Goal: Transaction & Acquisition: Purchase product/service

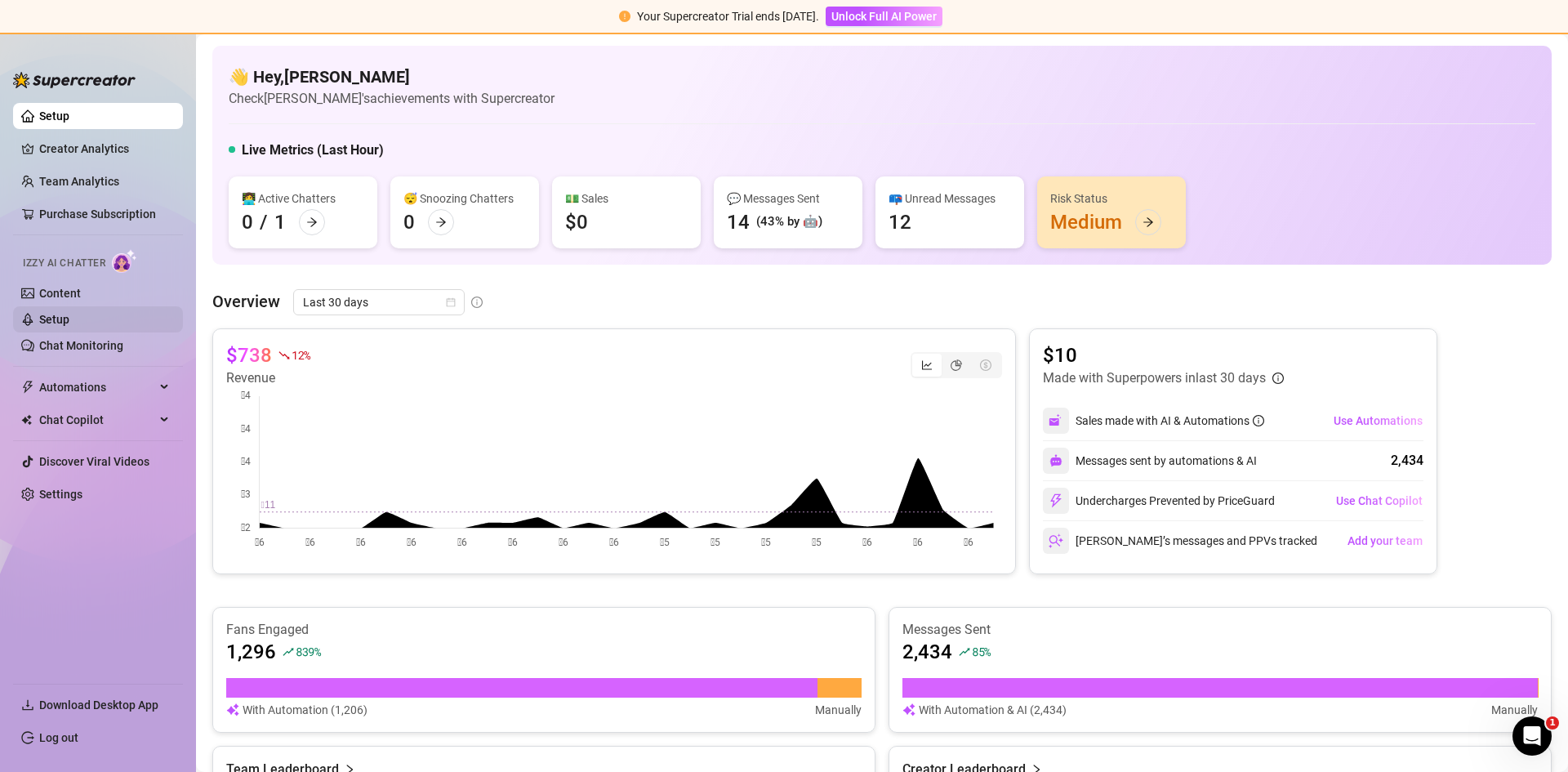
click at [70, 319] on link "Setup" at bounding box center [54, 320] width 30 height 13
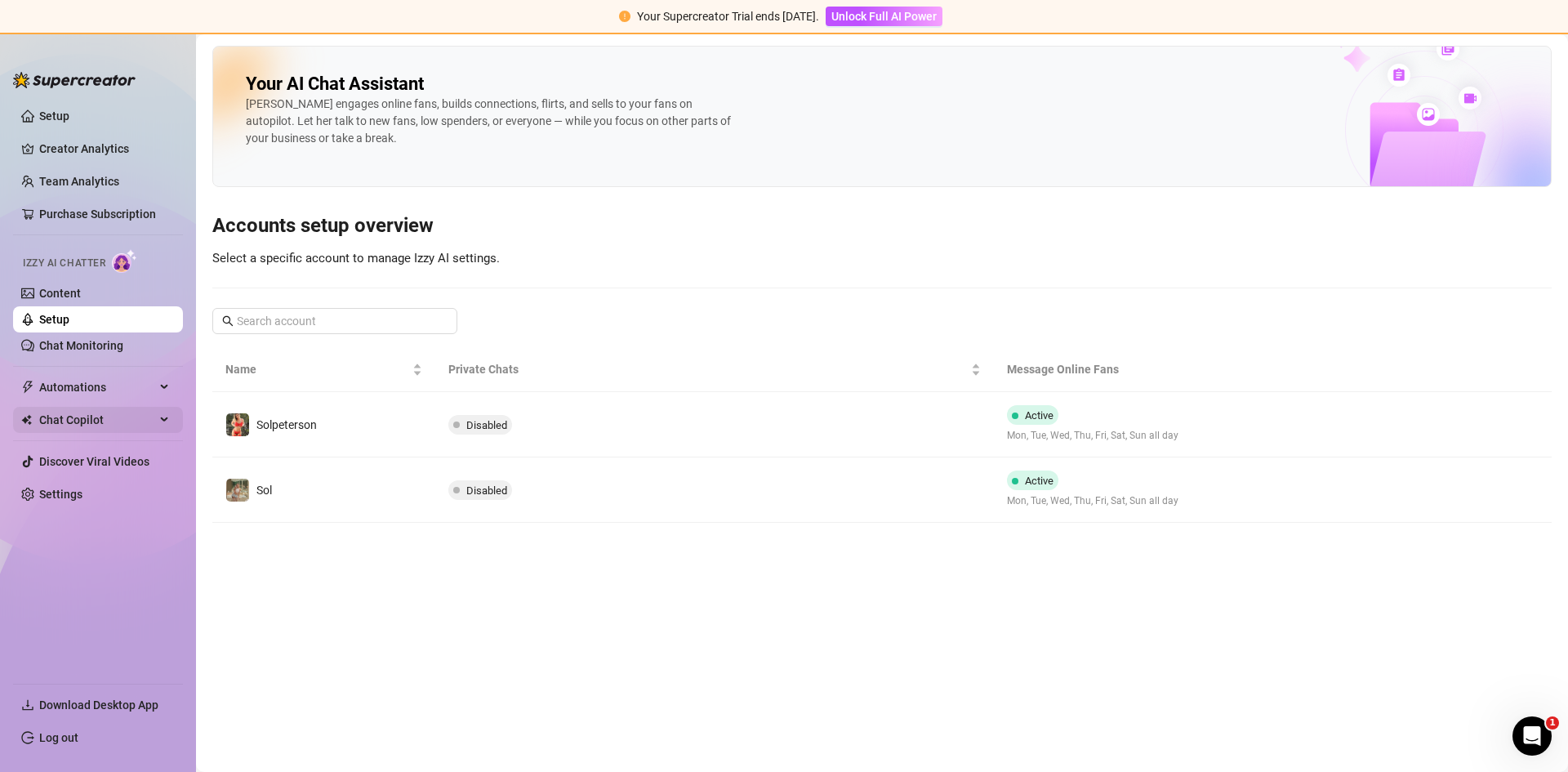
click at [73, 416] on span "Chat Copilot" at bounding box center [97, 420] width 116 height 26
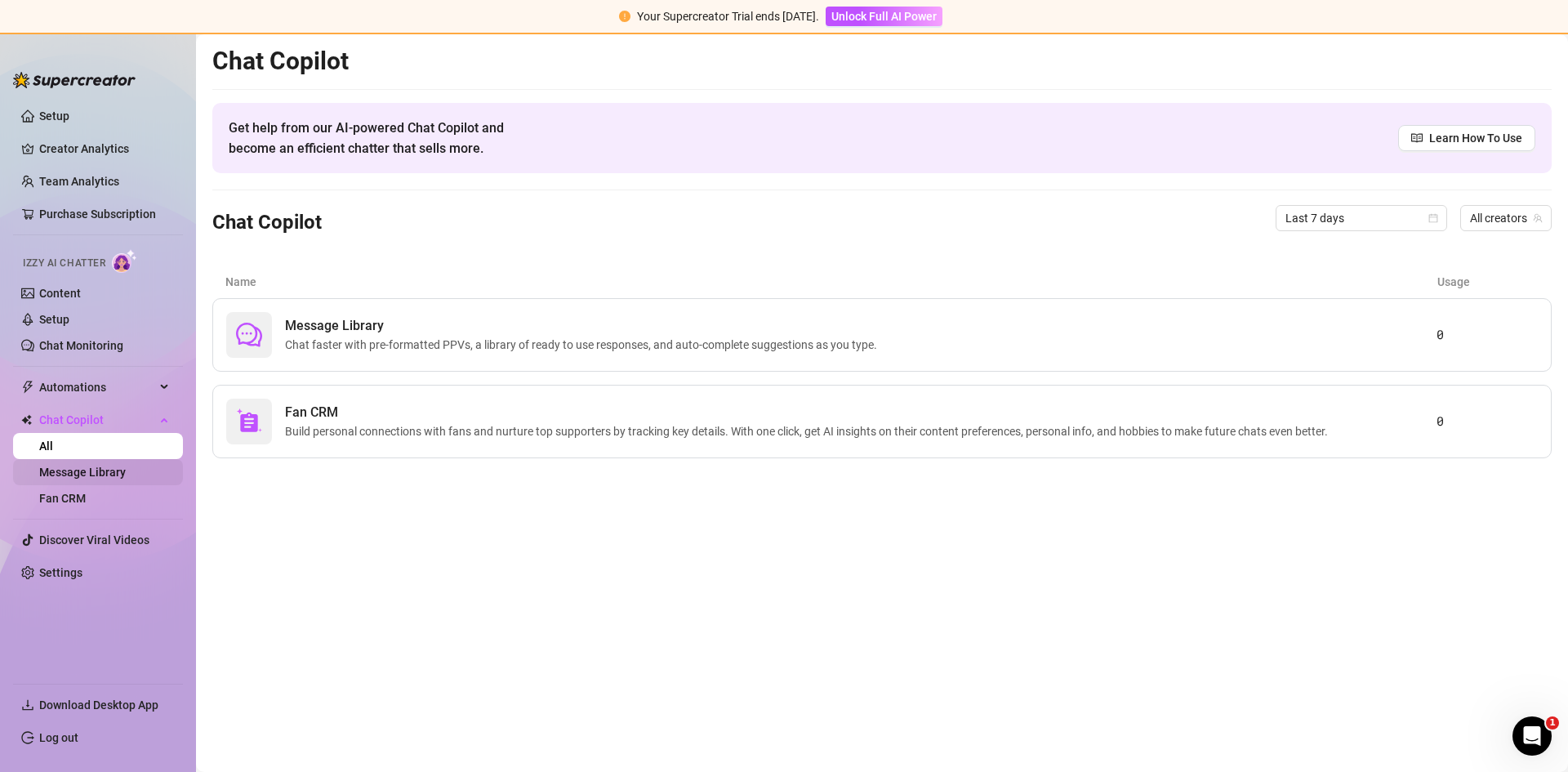
click at [96, 468] on link "Message Library" at bounding box center [83, 472] width 86 height 13
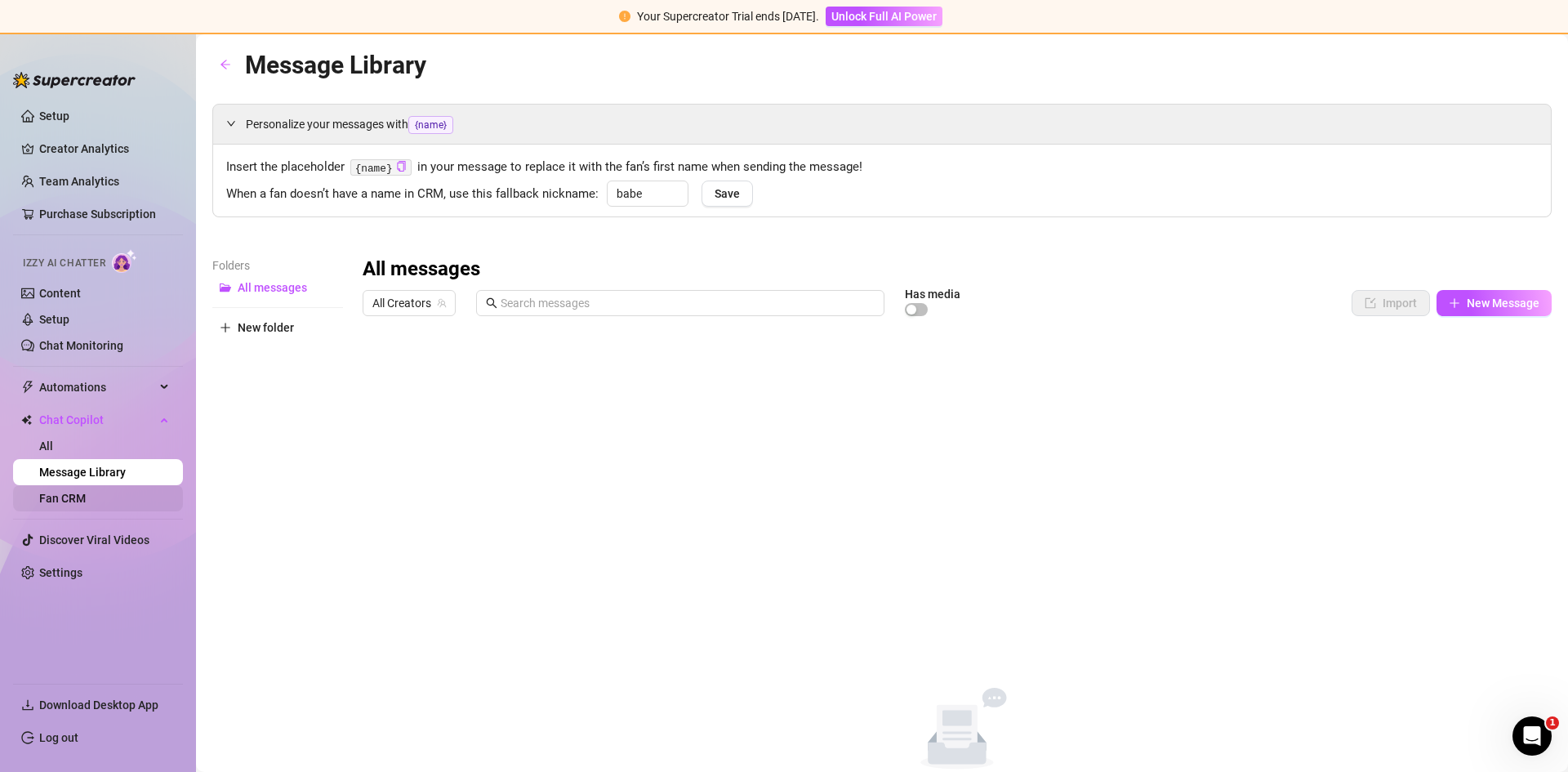
click at [85, 505] on link "Fan CRM" at bounding box center [62, 498] width 47 height 13
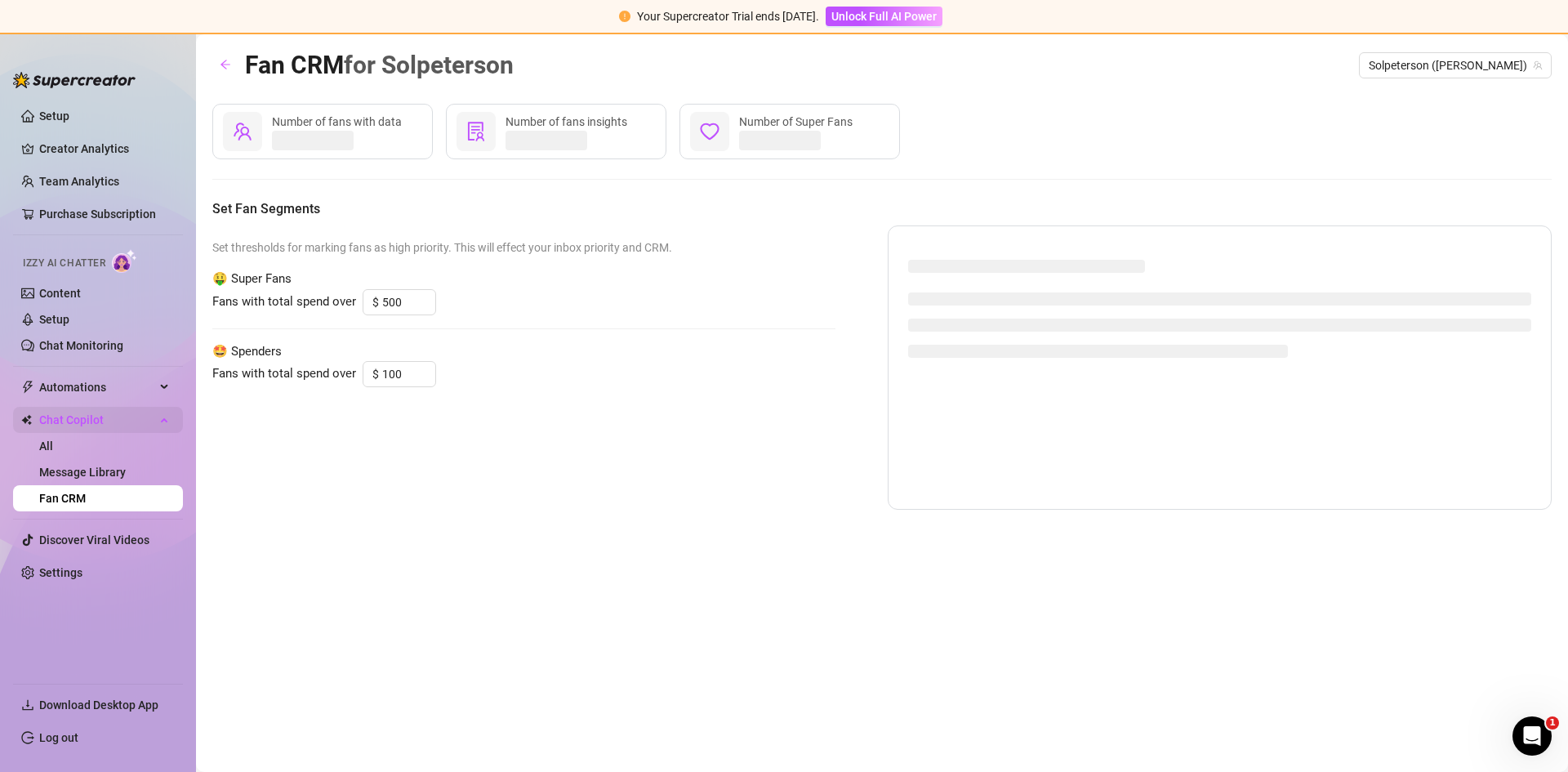
click at [63, 431] on span "Chat Copilot" at bounding box center [97, 420] width 116 height 26
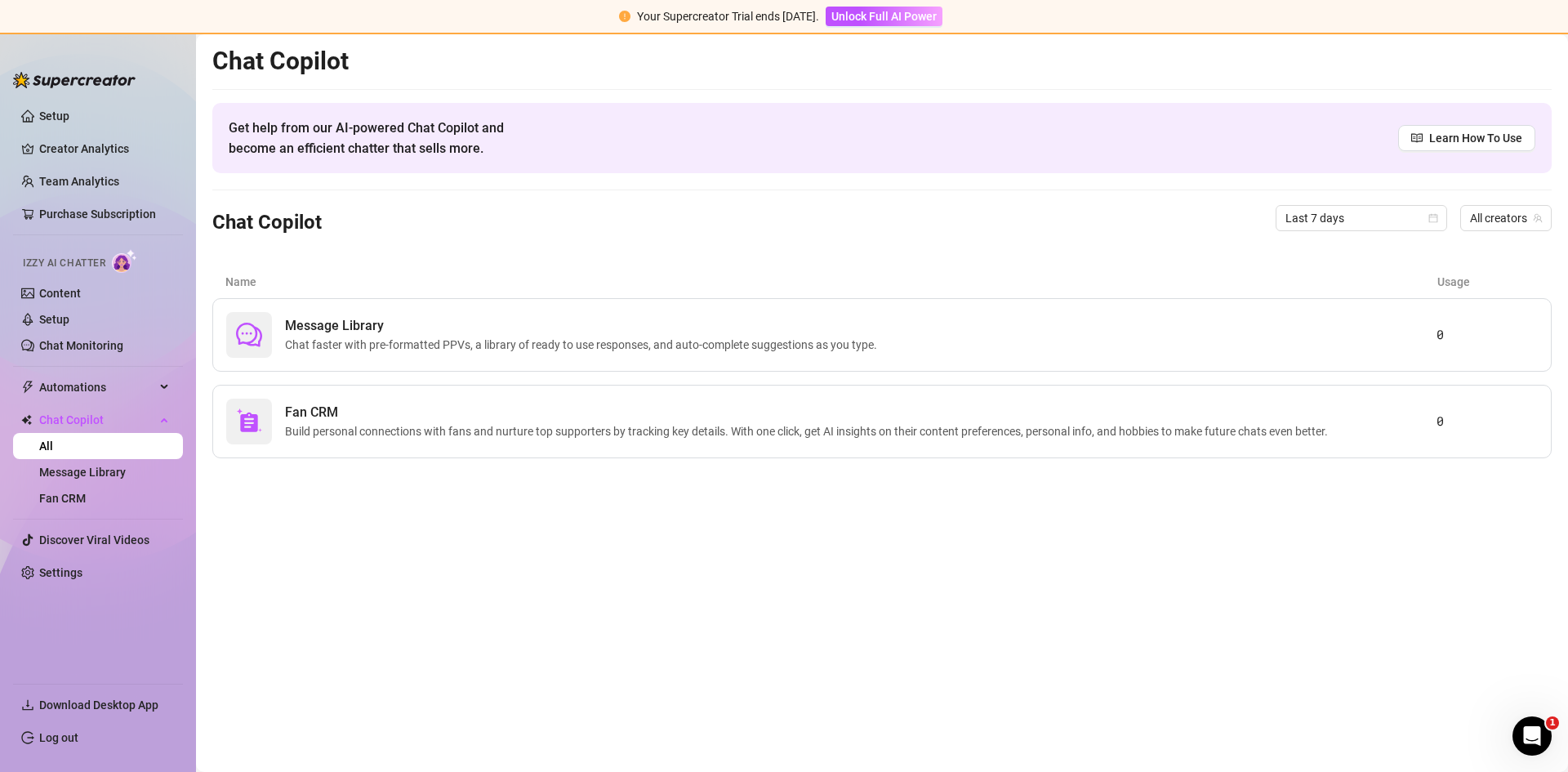
click at [74, 364] on ul "Setup Creator Analytics Team Analytics Purchase Subscription Izzy AI Chatter Co…" at bounding box center [97, 386] width 170 height 580
click at [62, 395] on span "Automations" at bounding box center [97, 387] width 116 height 26
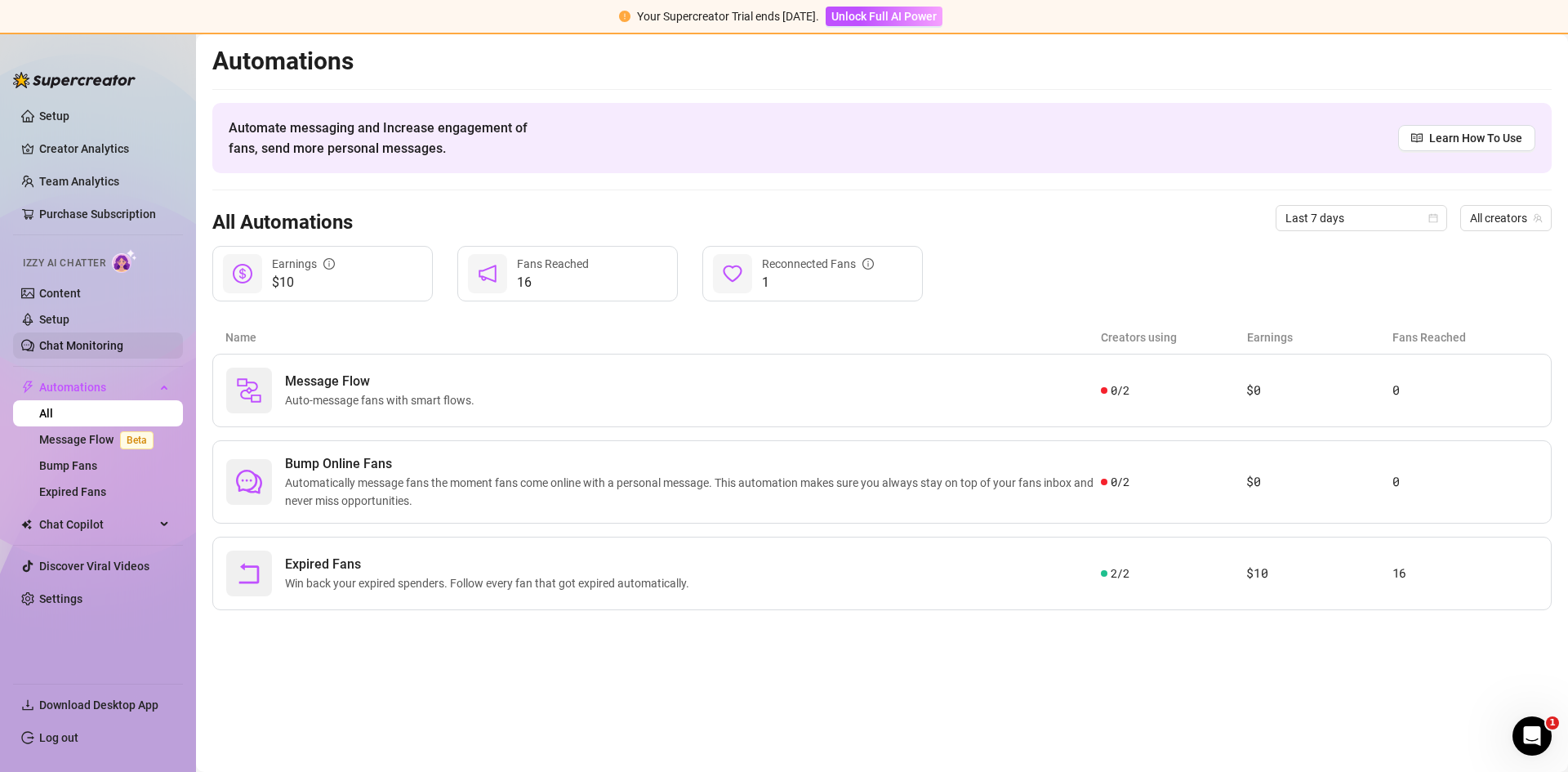
click at [93, 346] on link "Chat Monitoring" at bounding box center [82, 346] width 85 height 13
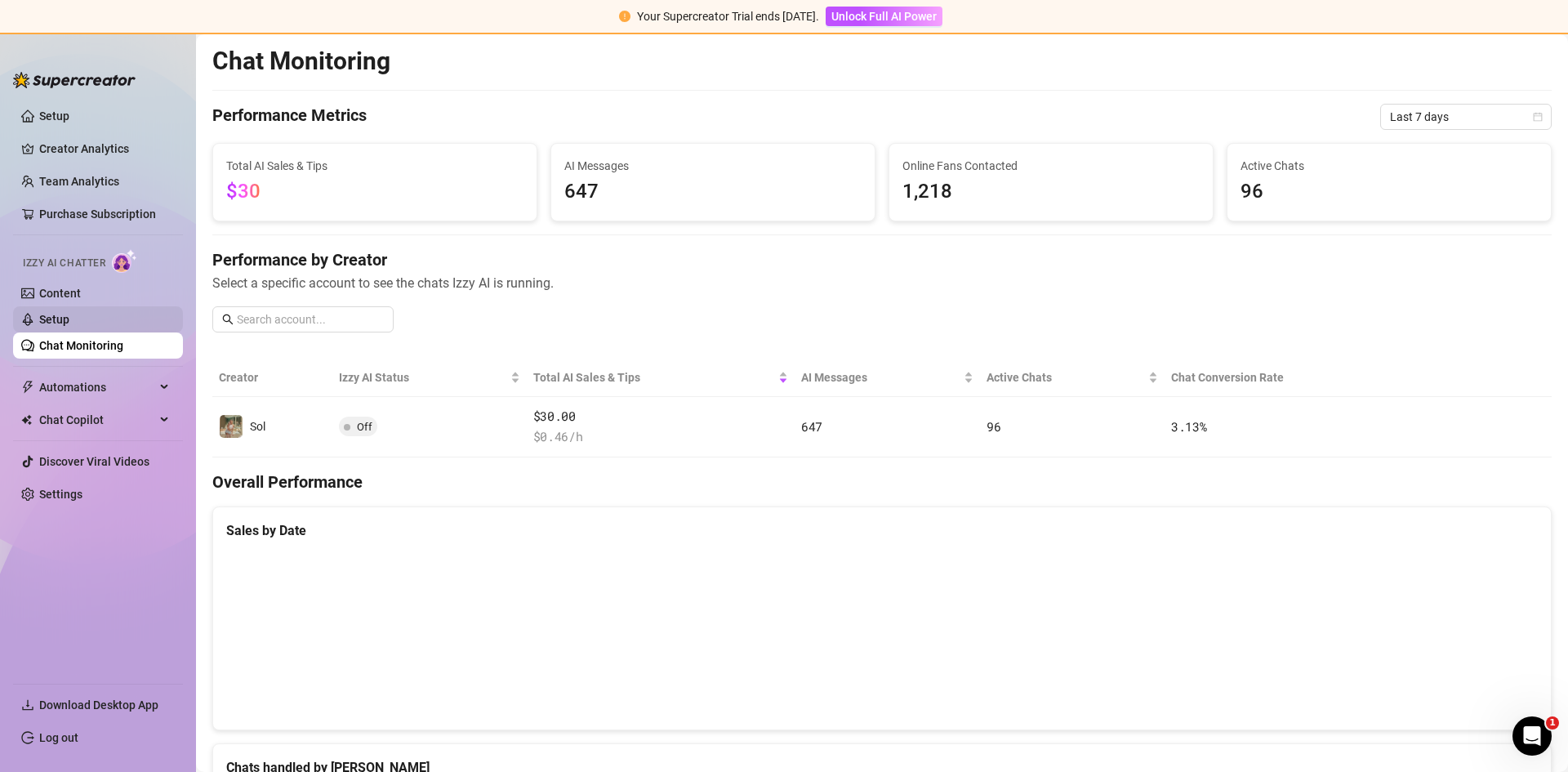
click at [70, 313] on link "Setup" at bounding box center [54, 320] width 30 height 13
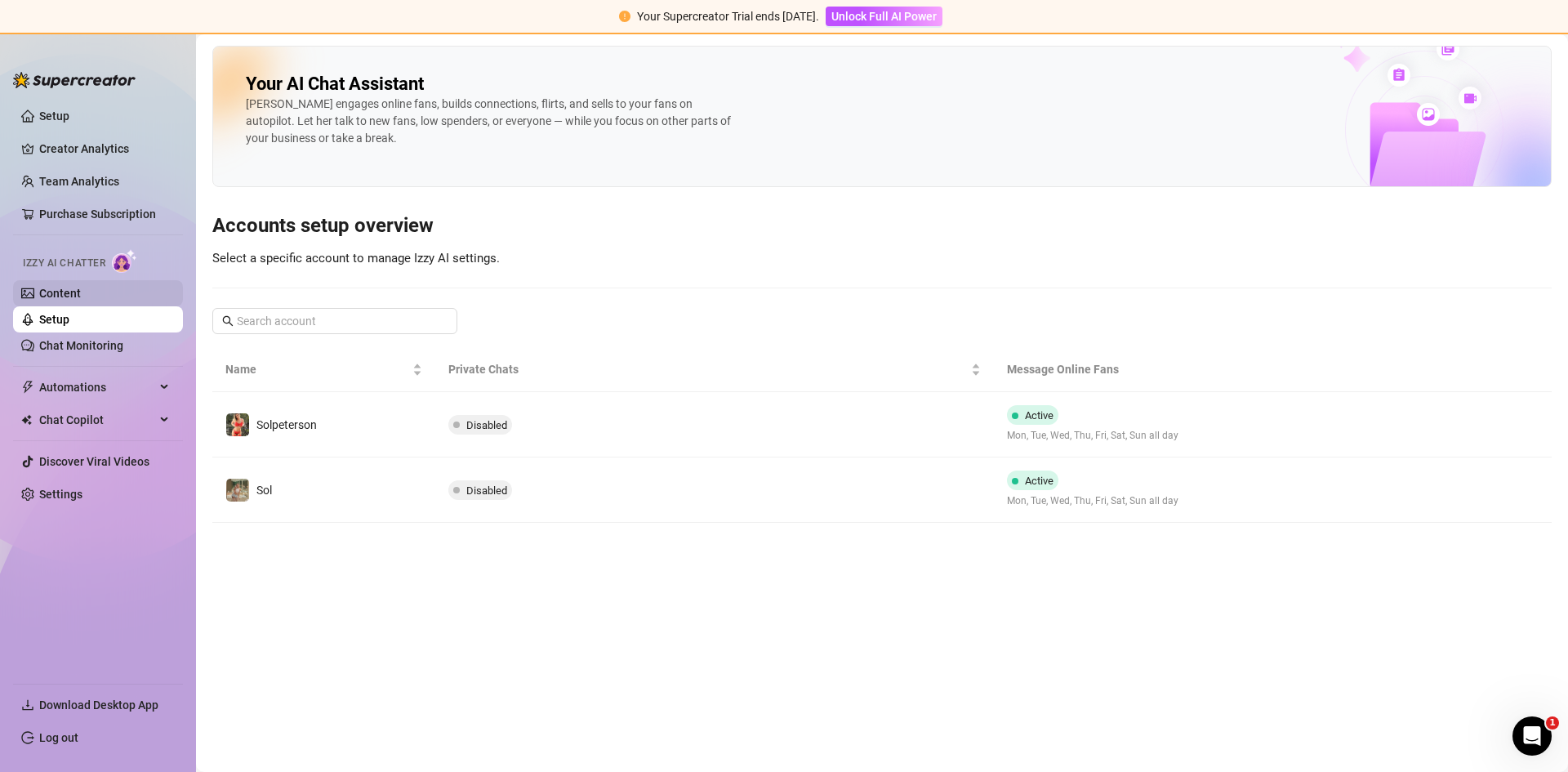
click at [73, 287] on link "Content" at bounding box center [60, 293] width 41 height 13
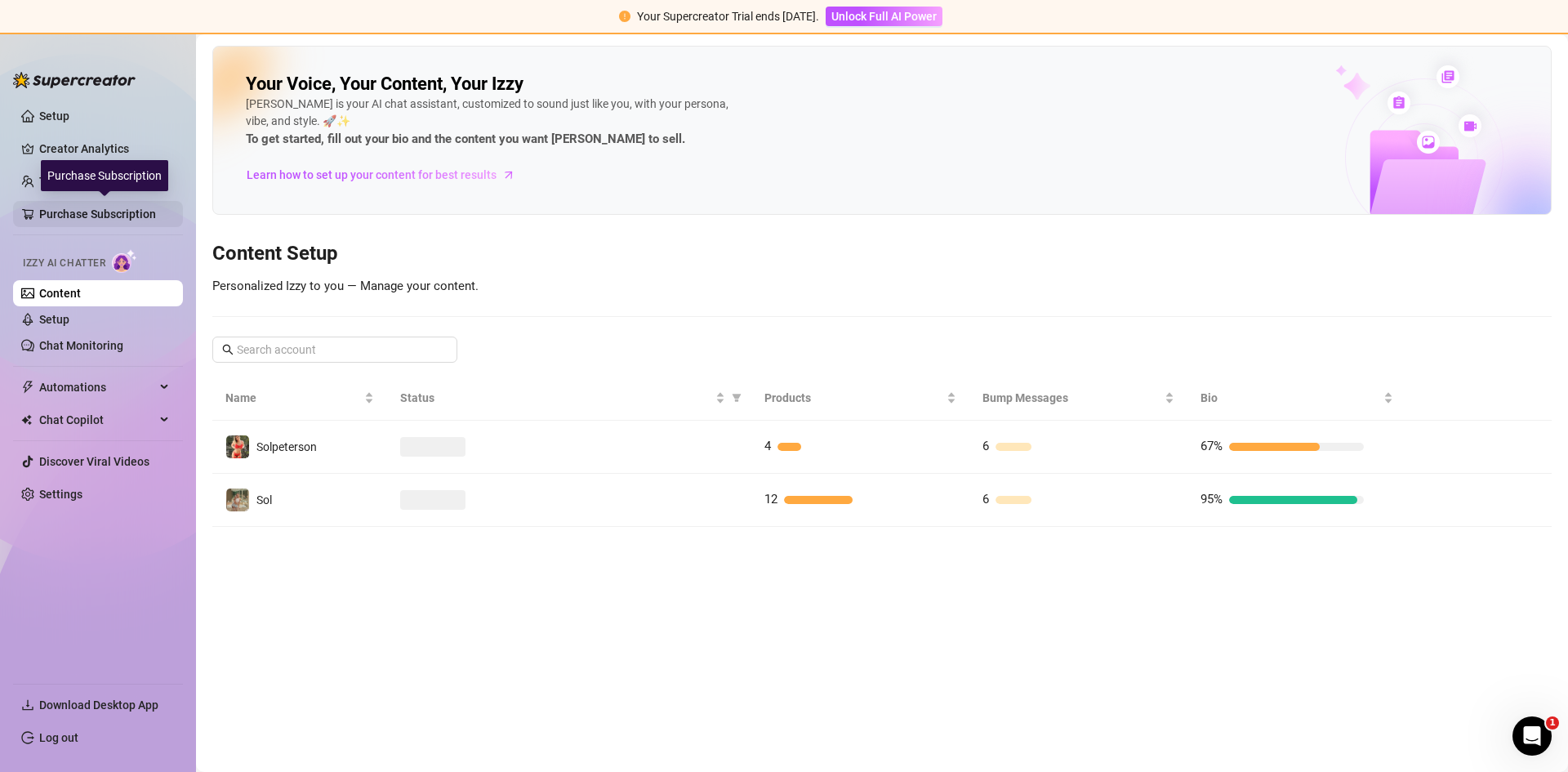
click at [78, 210] on link "Purchase Subscription" at bounding box center [105, 214] width 130 height 26
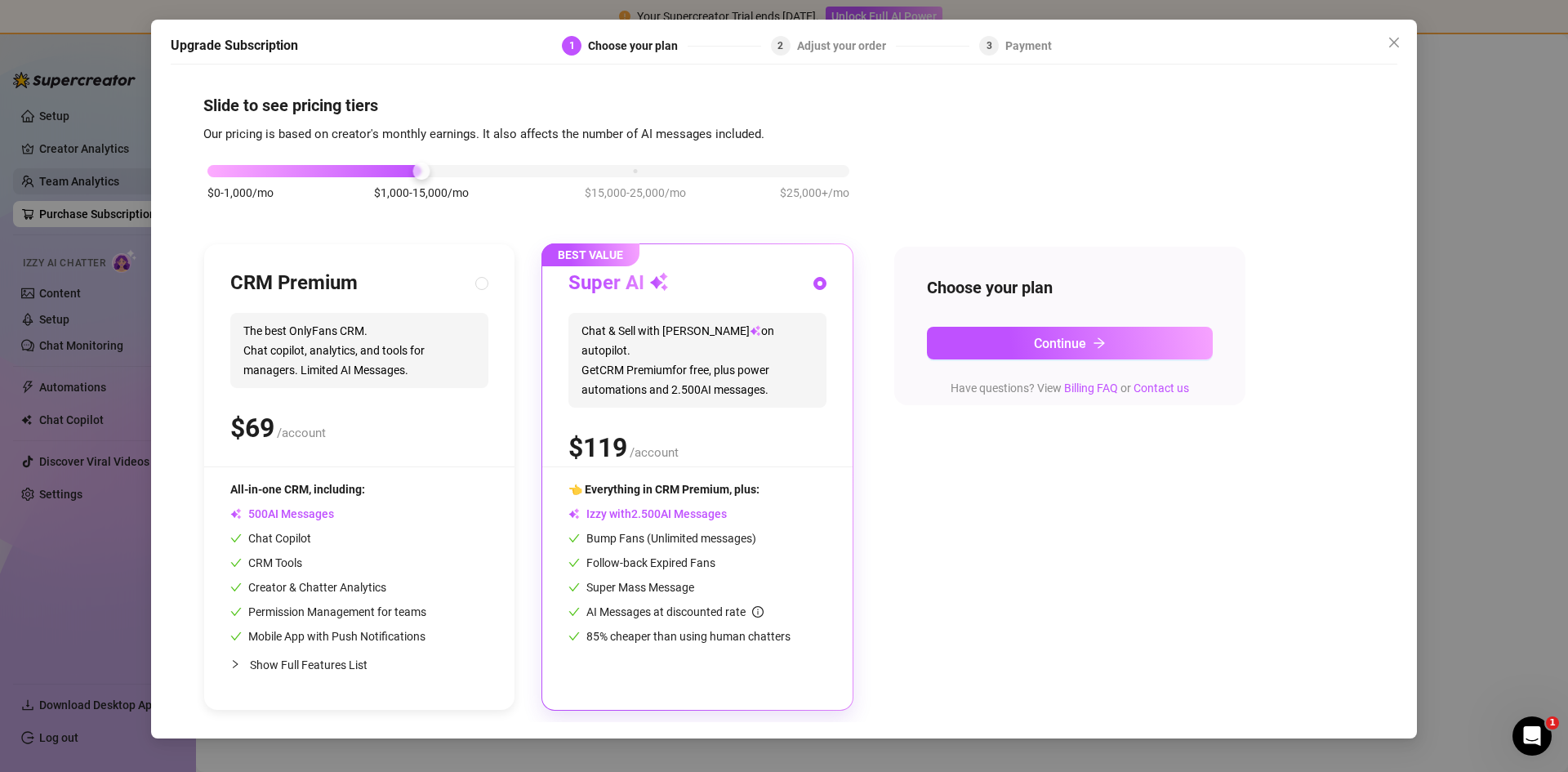
click at [79, 196] on div "Upgrade Subscription 1 Choose your plan 2 Adjust your order 3 Payment Slide to …" at bounding box center [784, 386] width 1568 height 772
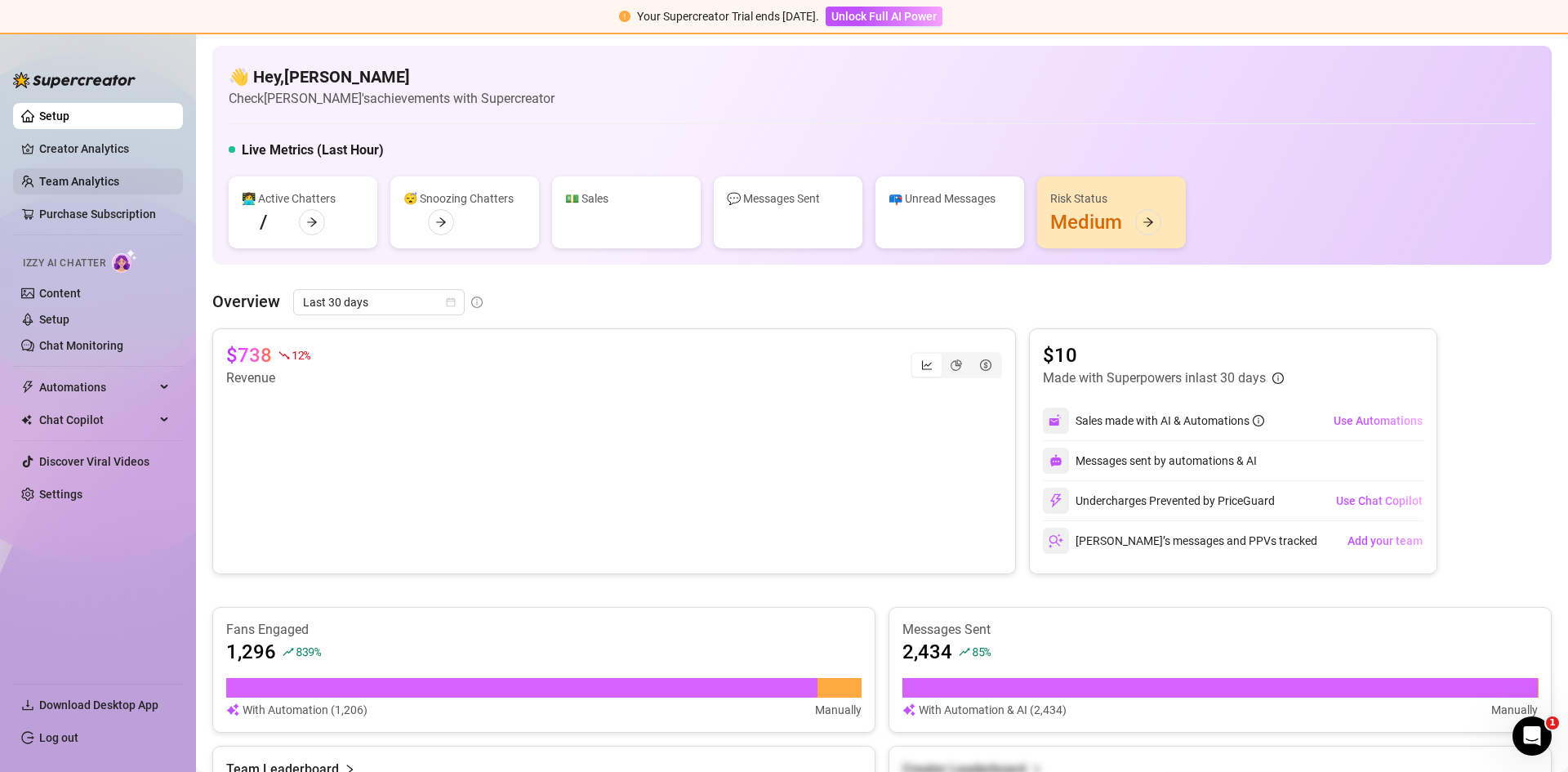
click at [76, 180] on link "Team Analytics" at bounding box center [79, 181] width 80 height 13
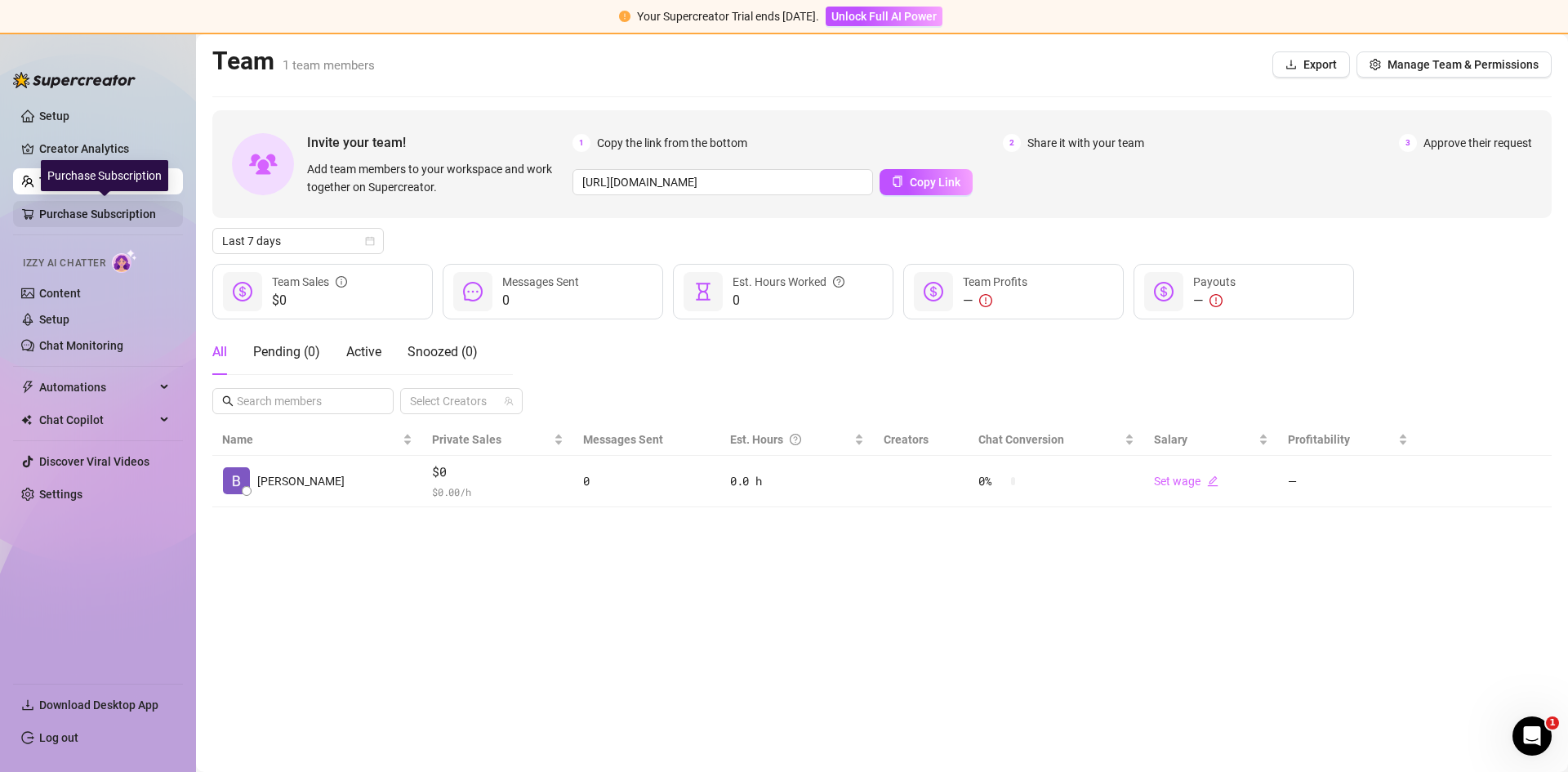
click at [95, 214] on link "Purchase Subscription" at bounding box center [105, 214] width 130 height 26
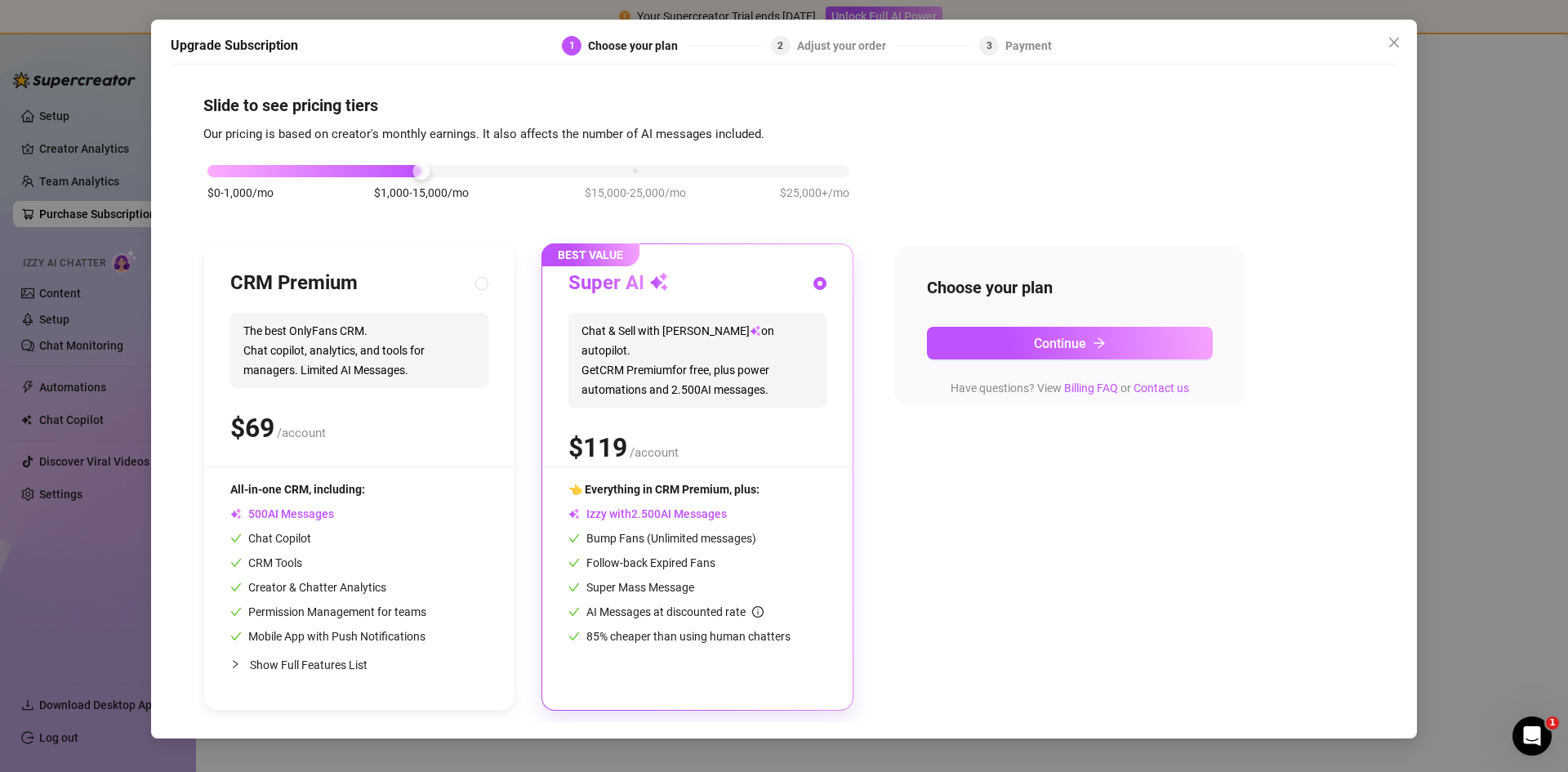
click at [89, 186] on div "Upgrade Subscription 1 Choose your plan 2 Adjust your order 3 Payment Slide to …" at bounding box center [784, 386] width 1568 height 772
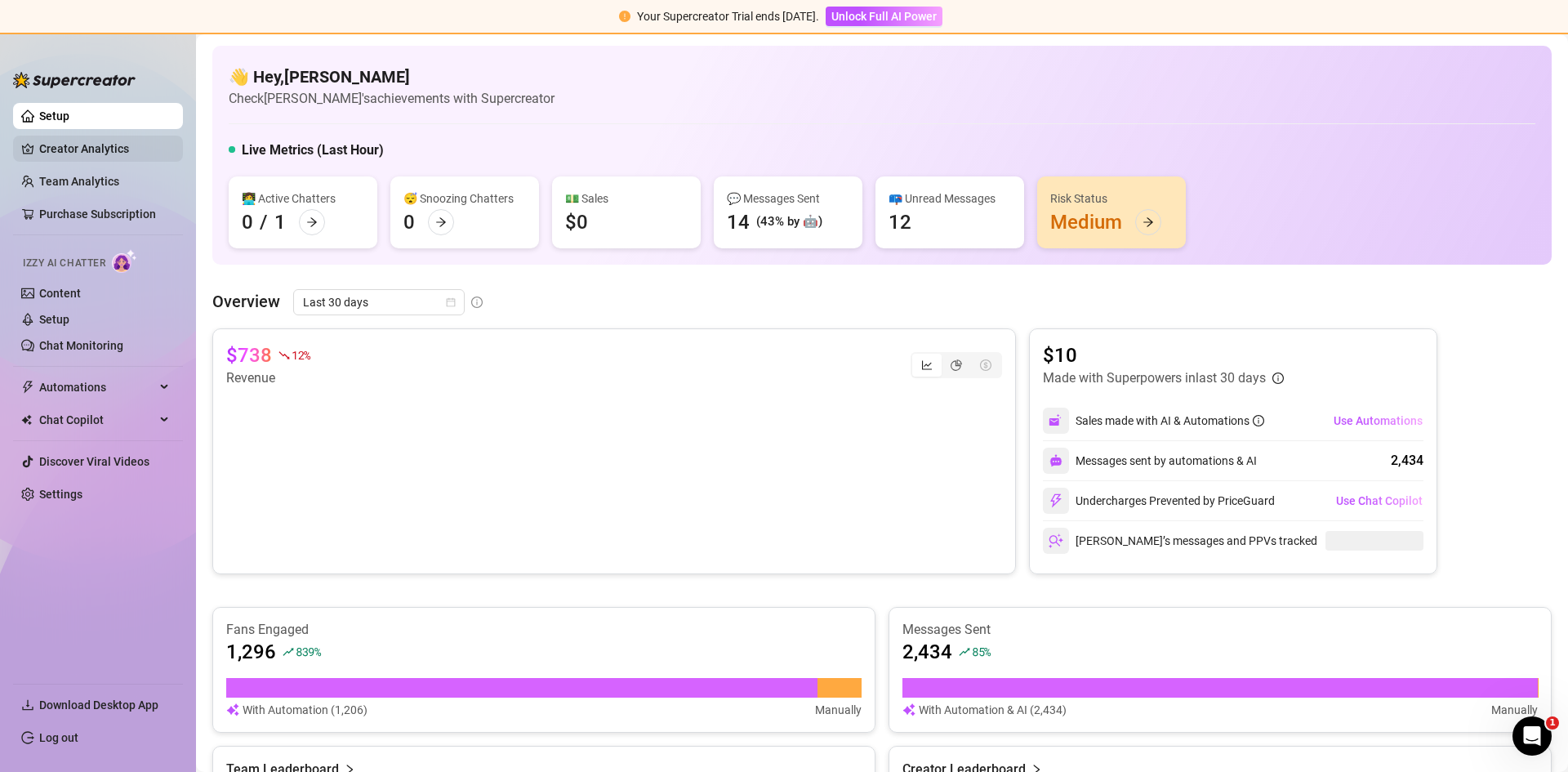
click at [71, 149] on link "Creator Analytics" at bounding box center [105, 149] width 130 height 26
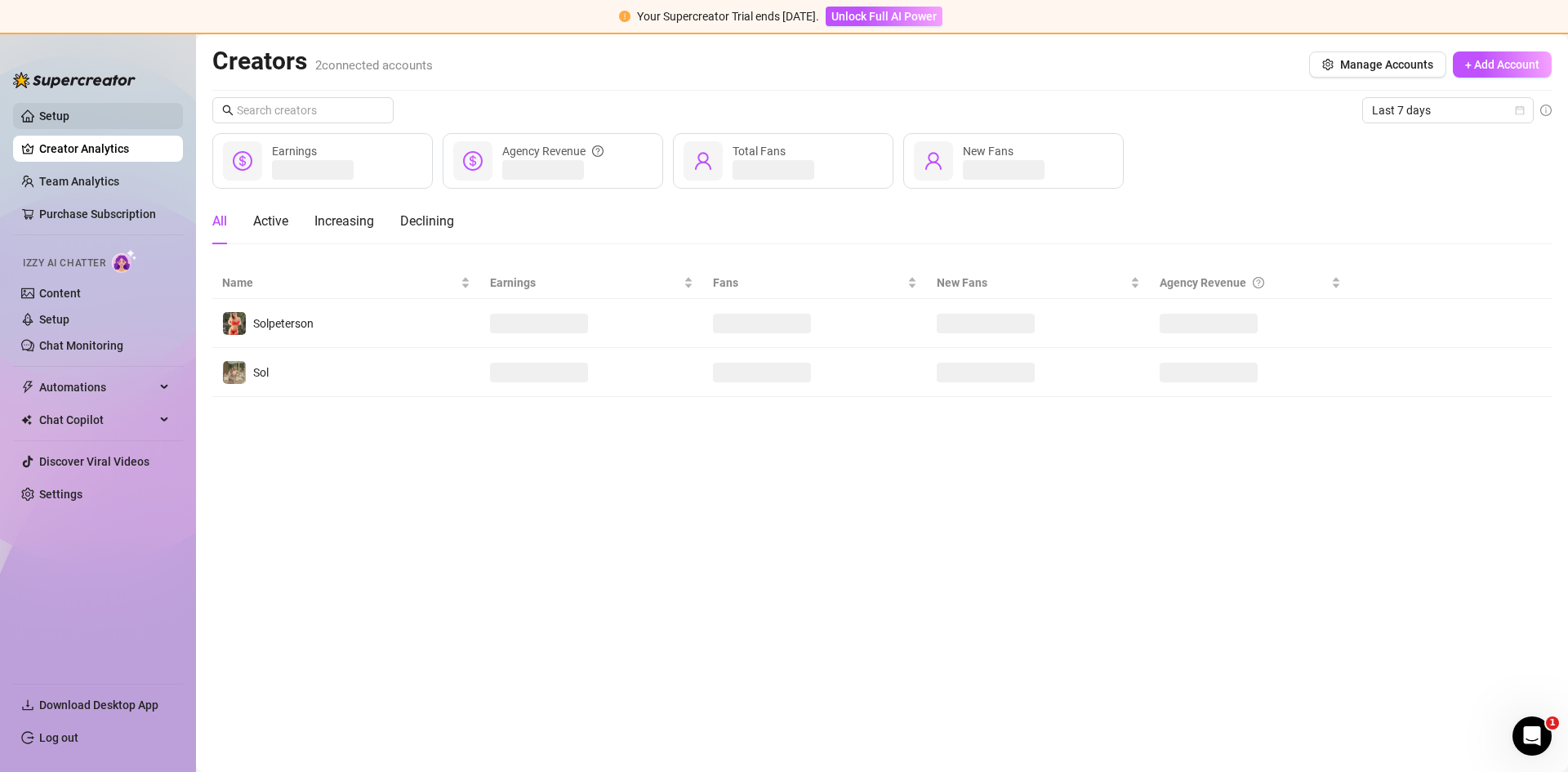
click at [64, 111] on link "Setup" at bounding box center [54, 116] width 30 height 13
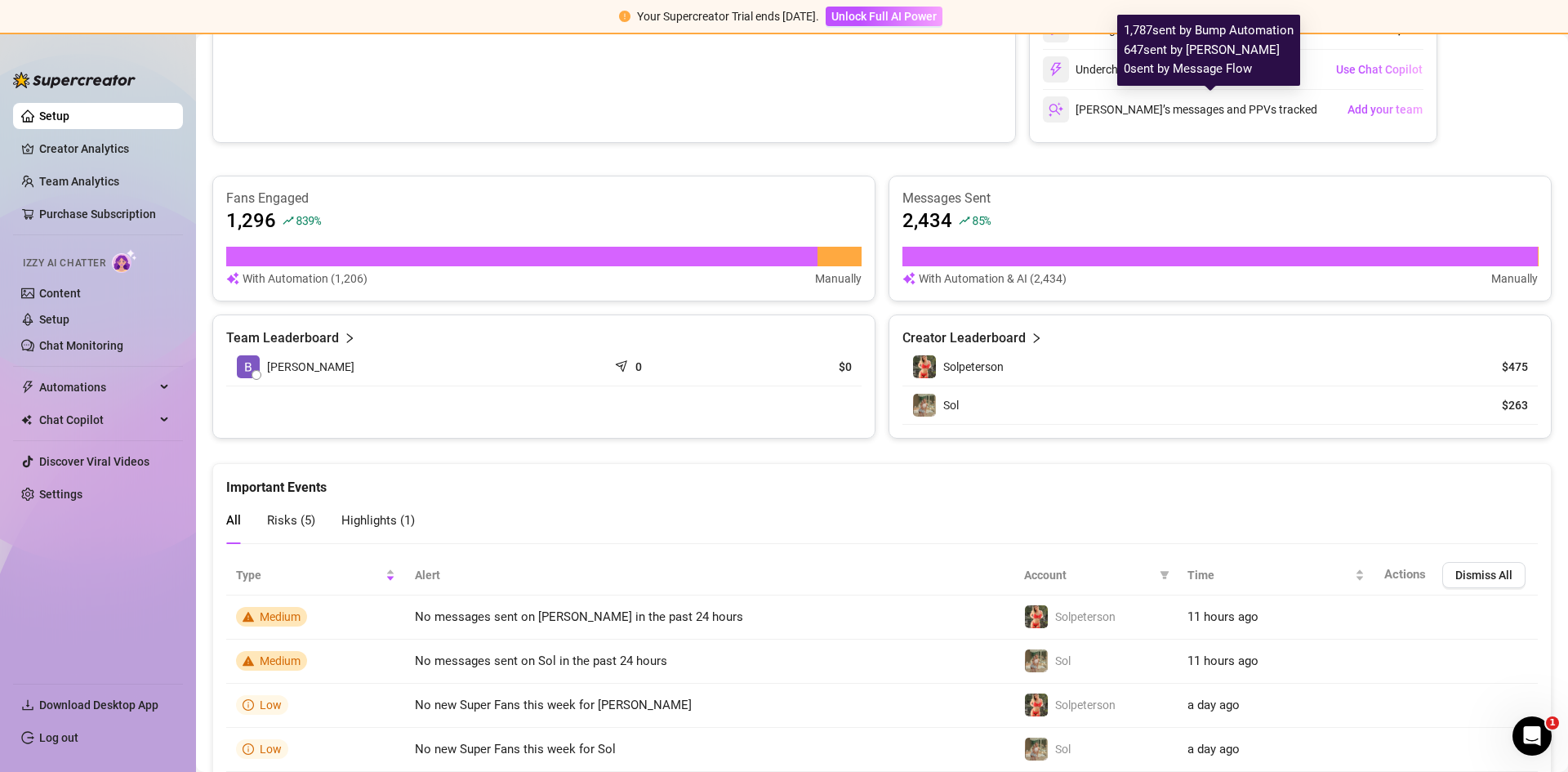
scroll to position [419, 0]
